Goal: Find specific page/section: Find specific page/section

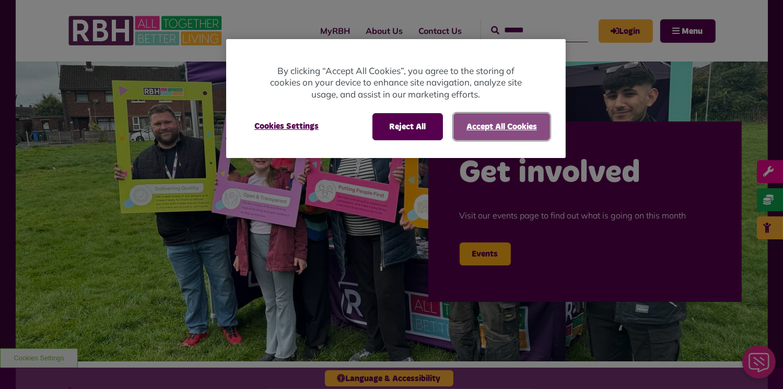
click at [503, 128] on button "Accept All Cookies" at bounding box center [501, 126] width 97 height 27
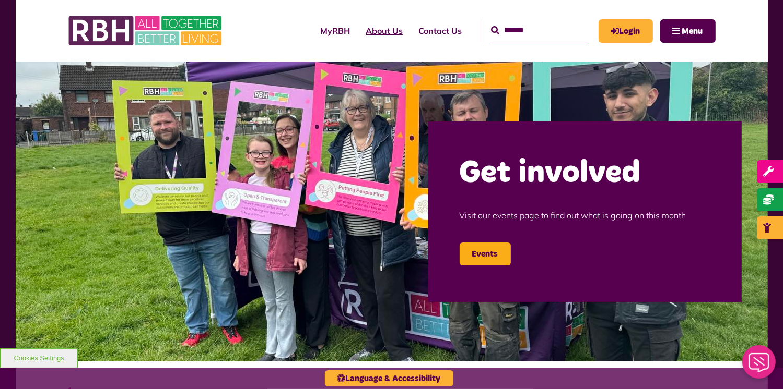
click at [370, 30] on link "About Us" at bounding box center [384, 31] width 53 height 28
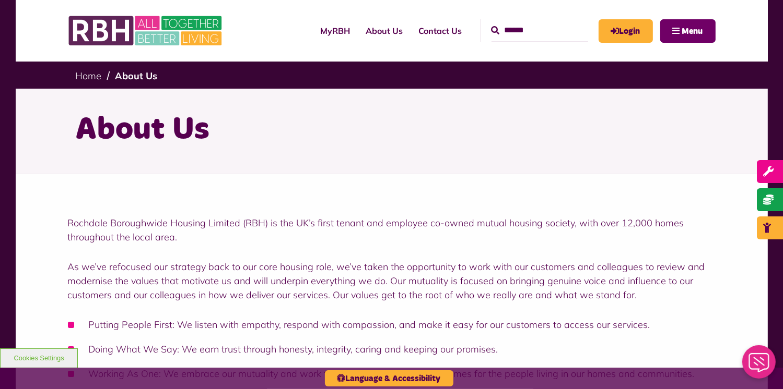
click at [701, 27] on span "Menu" at bounding box center [692, 31] width 21 height 8
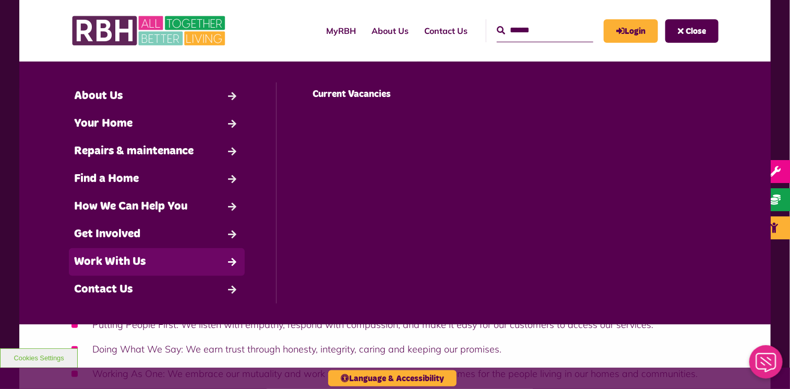
click at [100, 260] on link "Work With Us" at bounding box center [157, 263] width 176 height 28
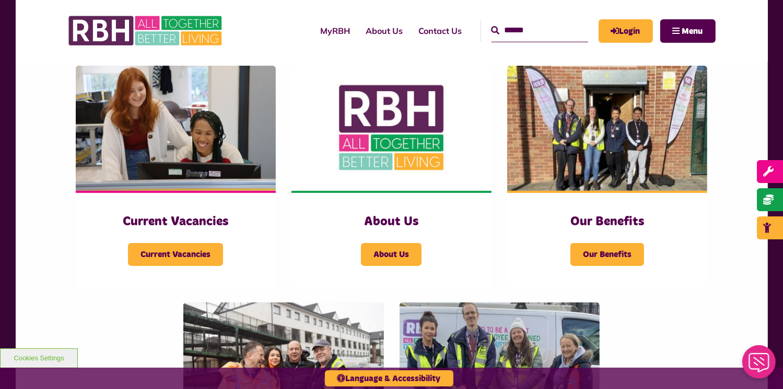
scroll to position [249, 0]
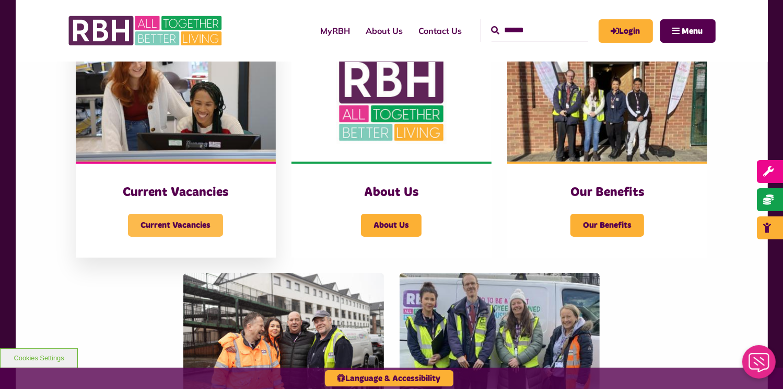
click at [164, 224] on span "Current Vacancies" at bounding box center [175, 225] width 95 height 23
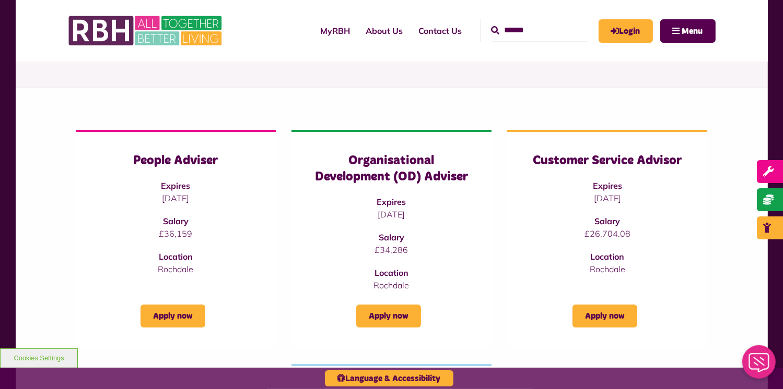
scroll to position [85, 0]
